Goal: Information Seeking & Learning: Learn about a topic

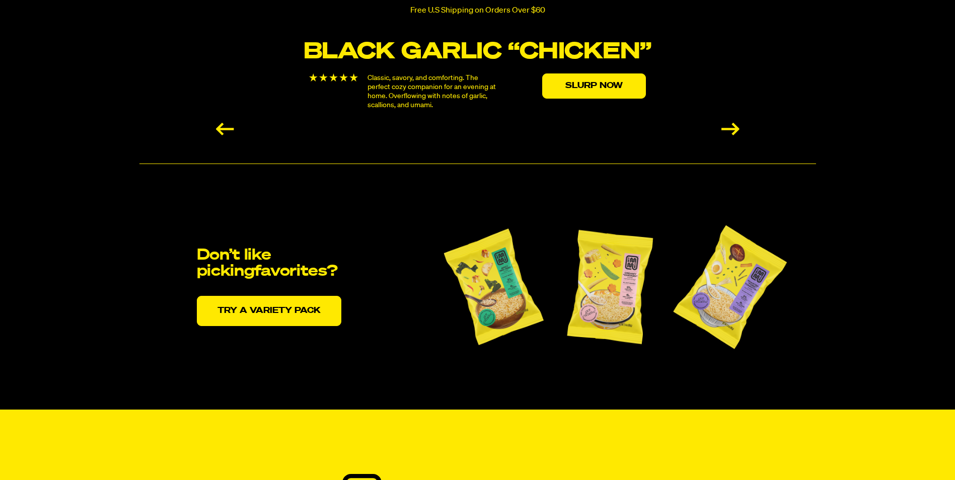
scroll to position [2063, 0]
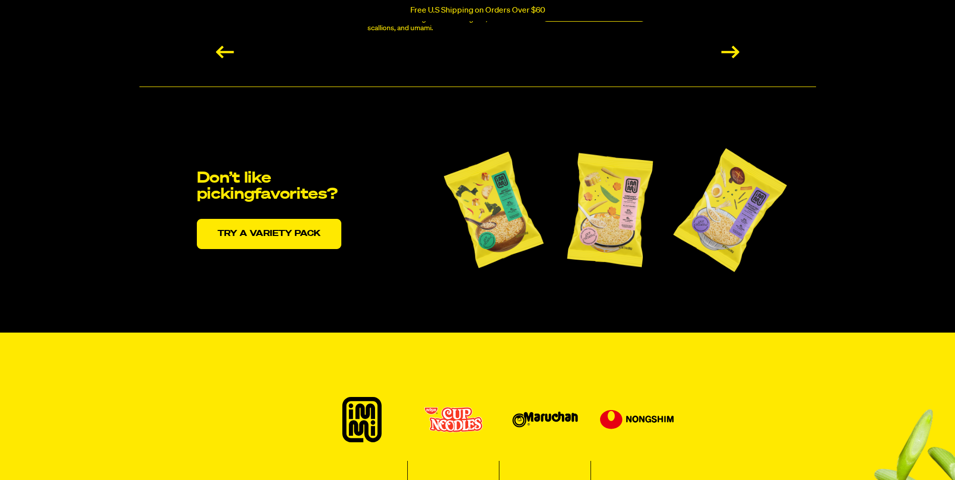
click at [588, 214] on img at bounding box center [610, 206] width 102 height 141
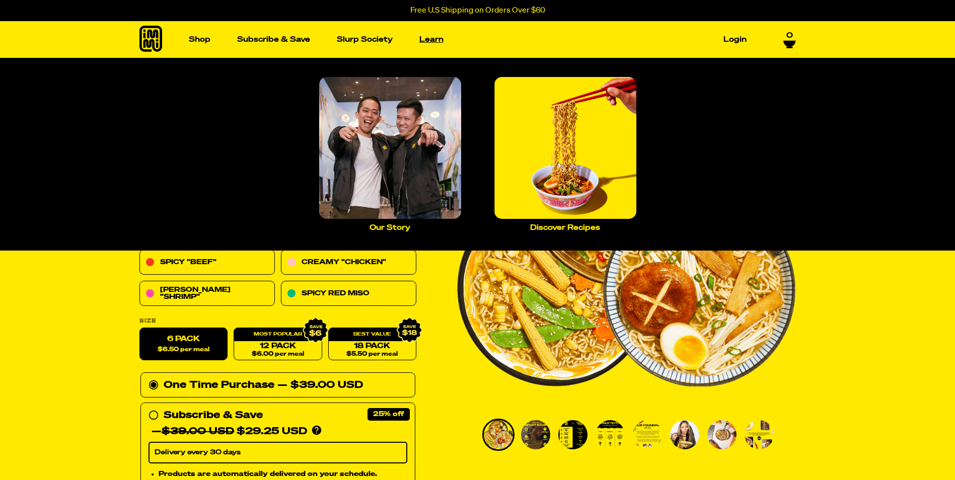
click at [428, 40] on link "Learn" at bounding box center [431, 40] width 32 height 16
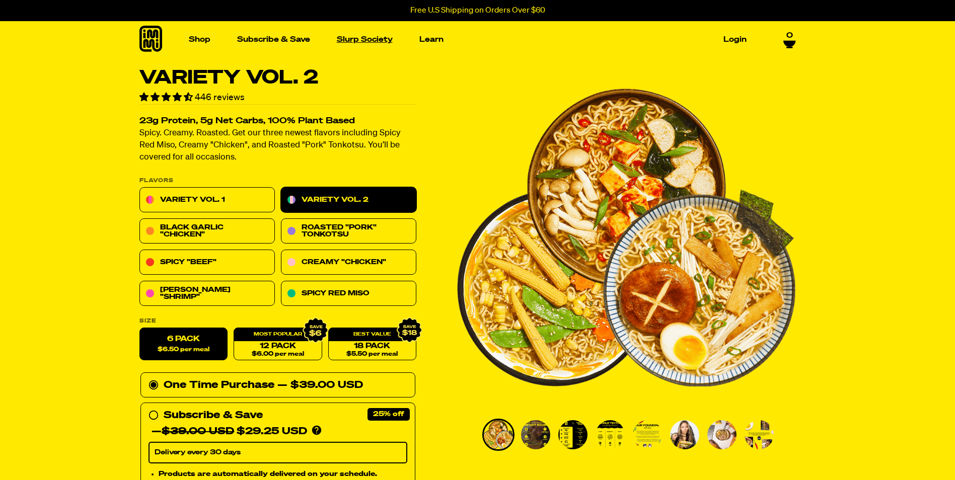
click at [377, 38] on link "Slurp Society" at bounding box center [365, 40] width 64 height 16
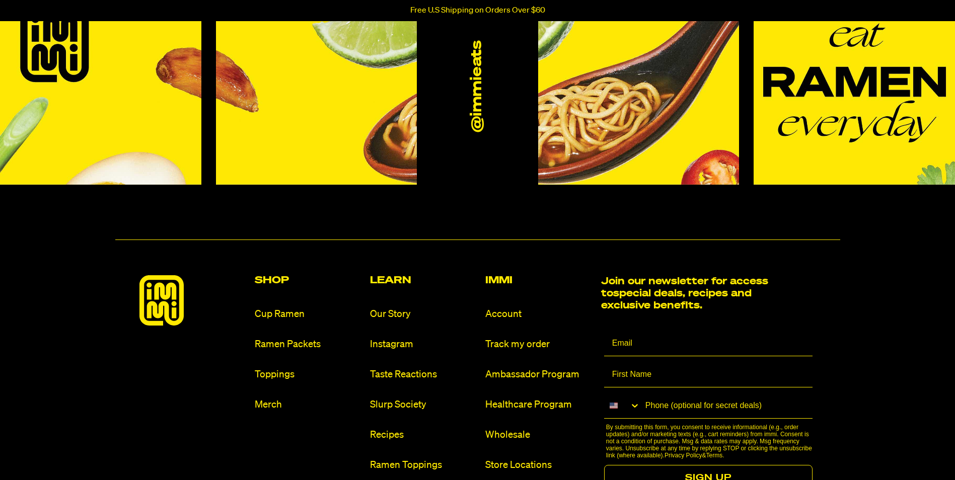
scroll to position [2063, 0]
